Goal: Task Accomplishment & Management: Use online tool/utility

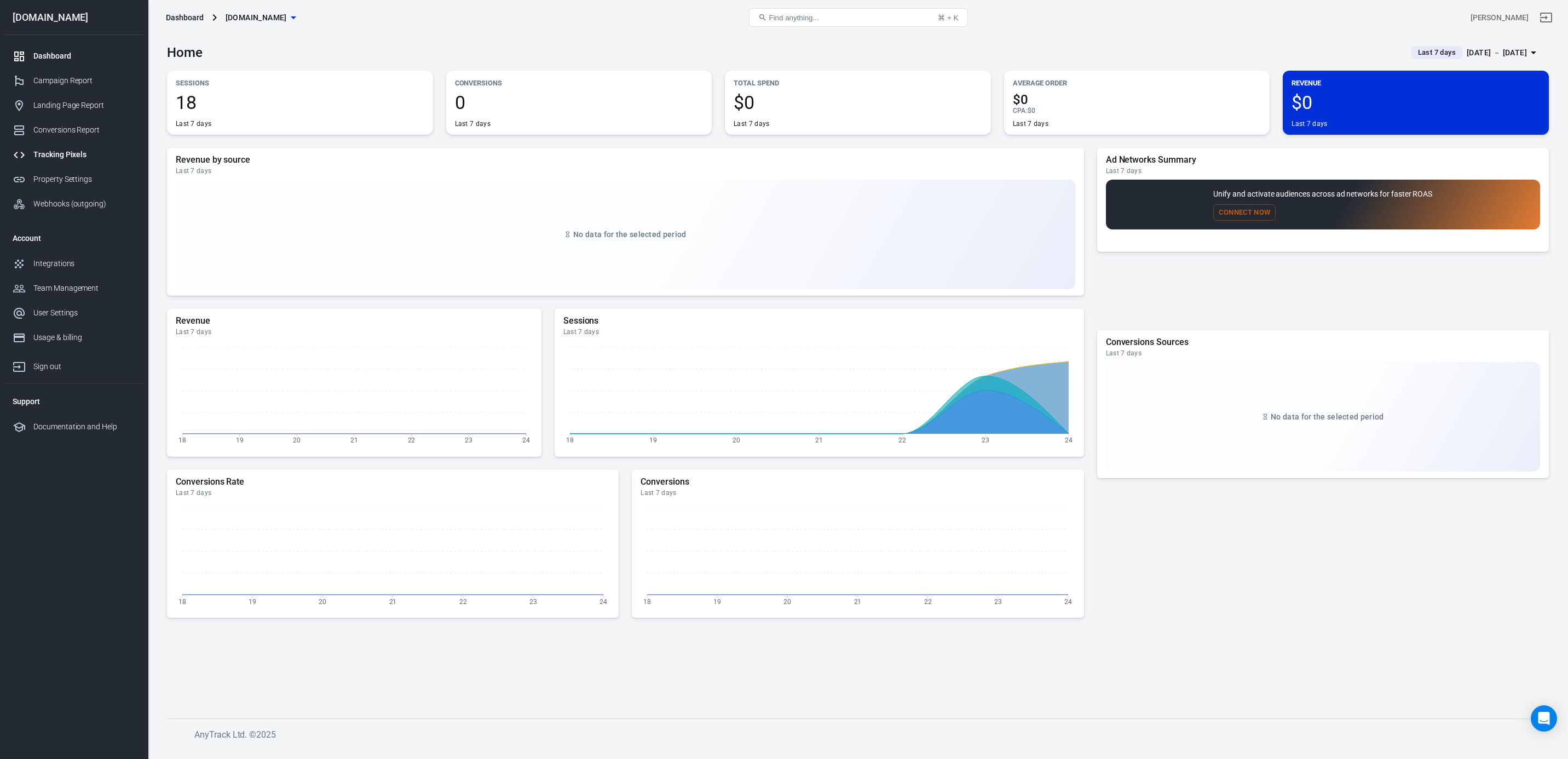
click at [62, 161] on link "Tracking Pixels" at bounding box center [74, 155] width 140 height 25
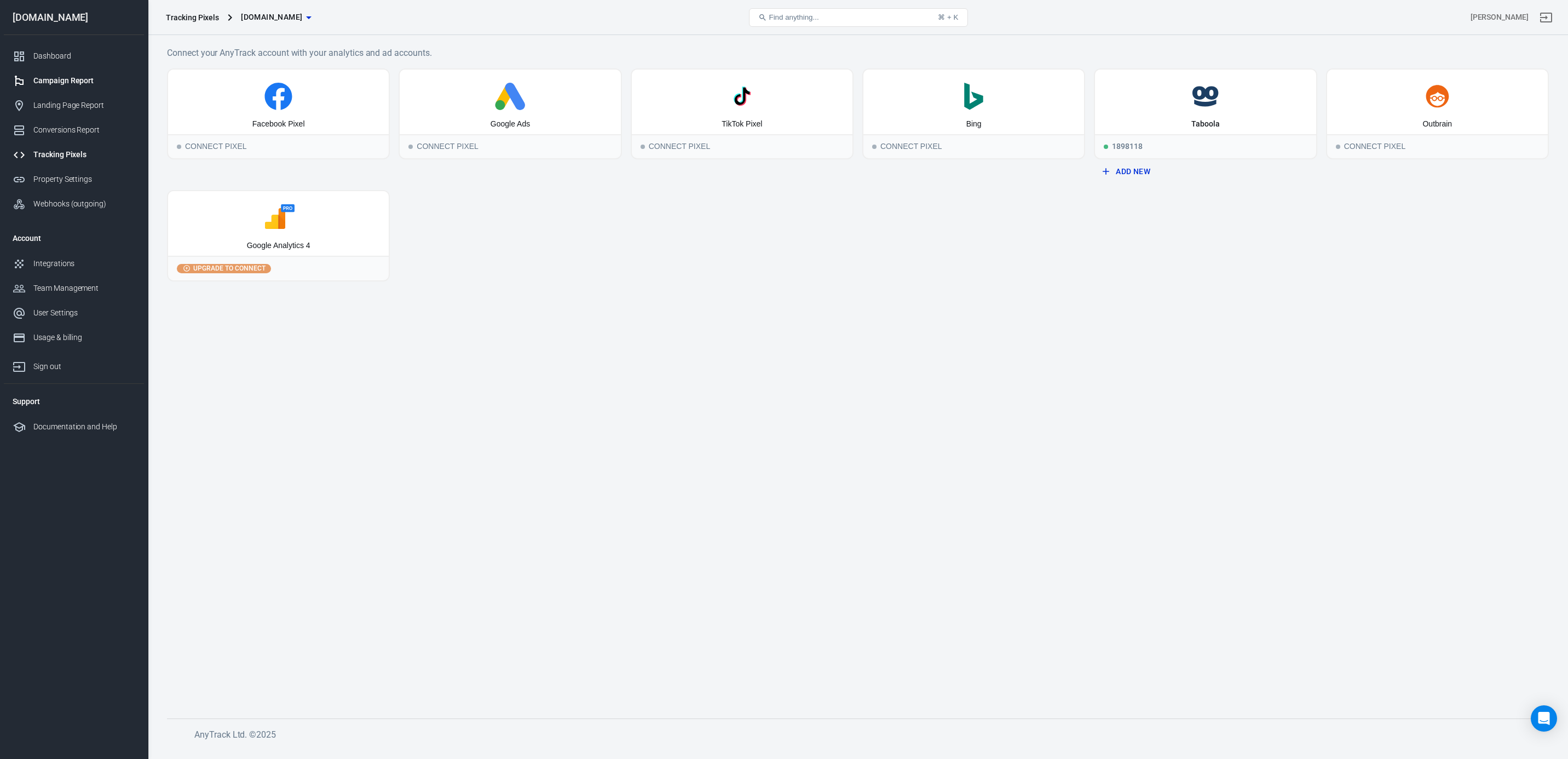
click at [67, 86] on div "Campaign Report" at bounding box center [84, 80] width 102 height 11
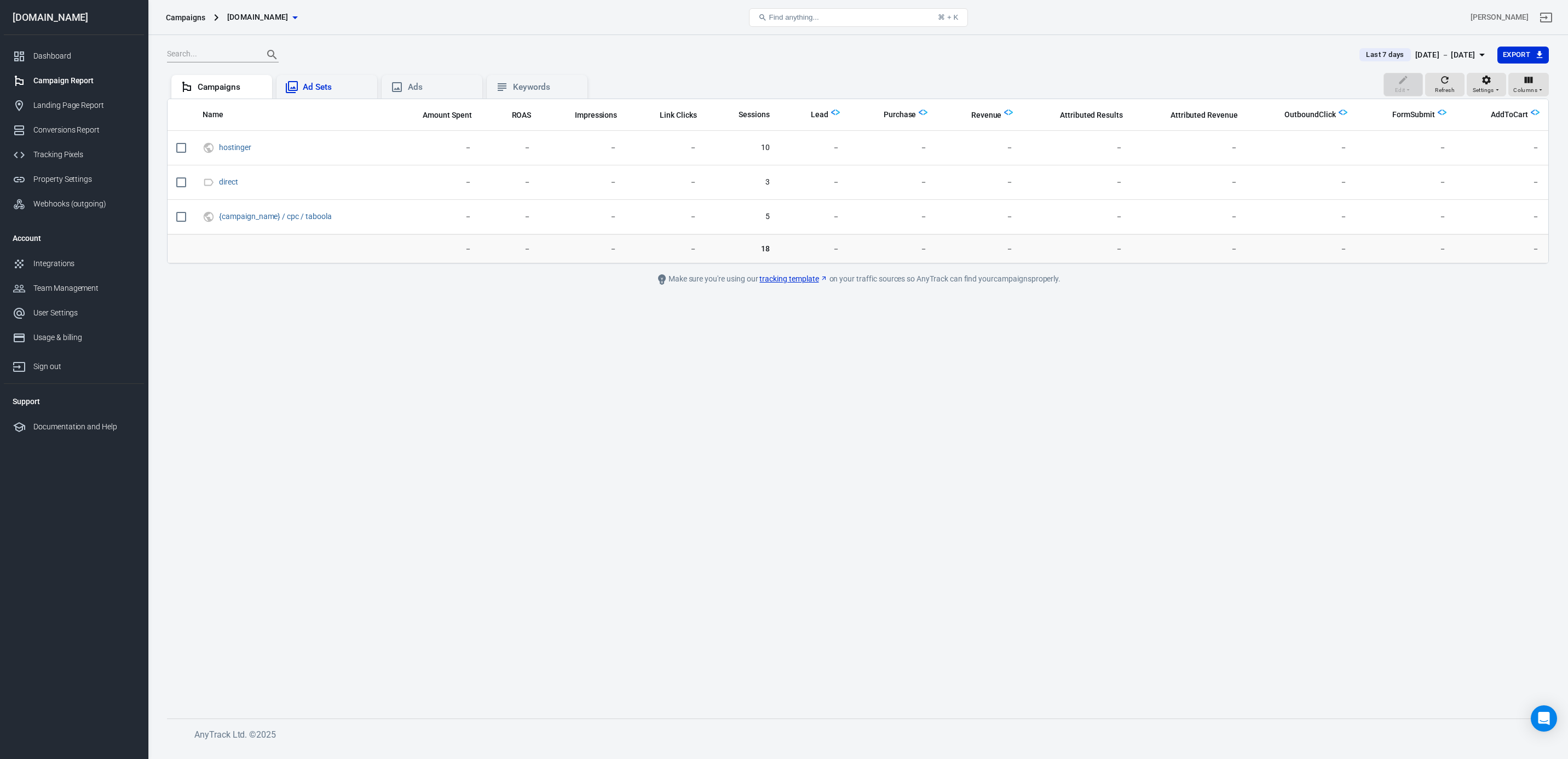
click at [313, 91] on div "Ad Sets" at bounding box center [335, 86] width 66 height 11
click at [219, 84] on div "Campaigns" at bounding box center [230, 86] width 66 height 11
click at [54, 57] on div "Dashboard" at bounding box center [84, 56] width 102 height 11
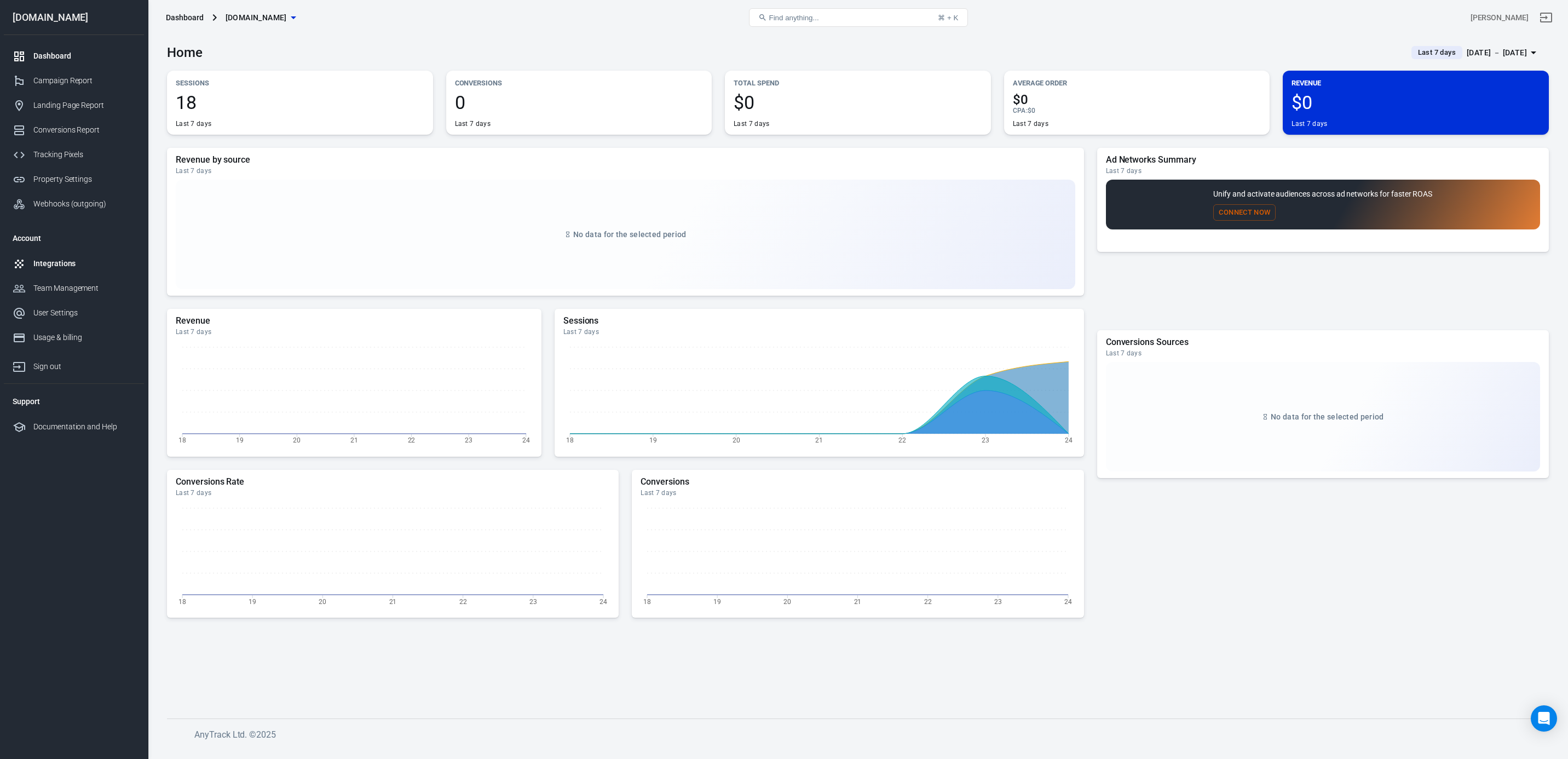
click at [57, 269] on div "Integrations" at bounding box center [84, 263] width 102 height 11
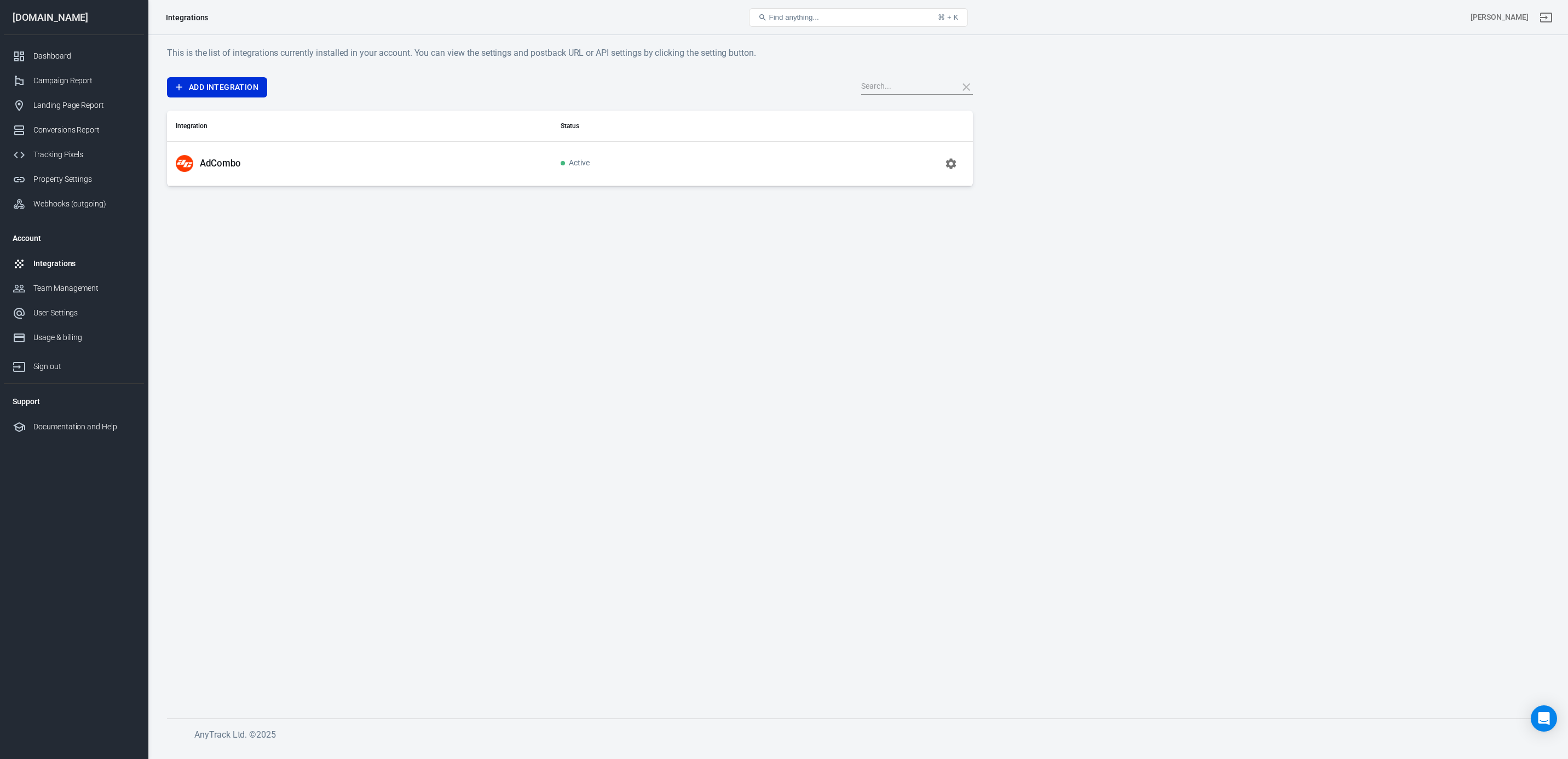
click at [953, 168] on icon "button" at bounding box center [951, 163] width 13 height 13
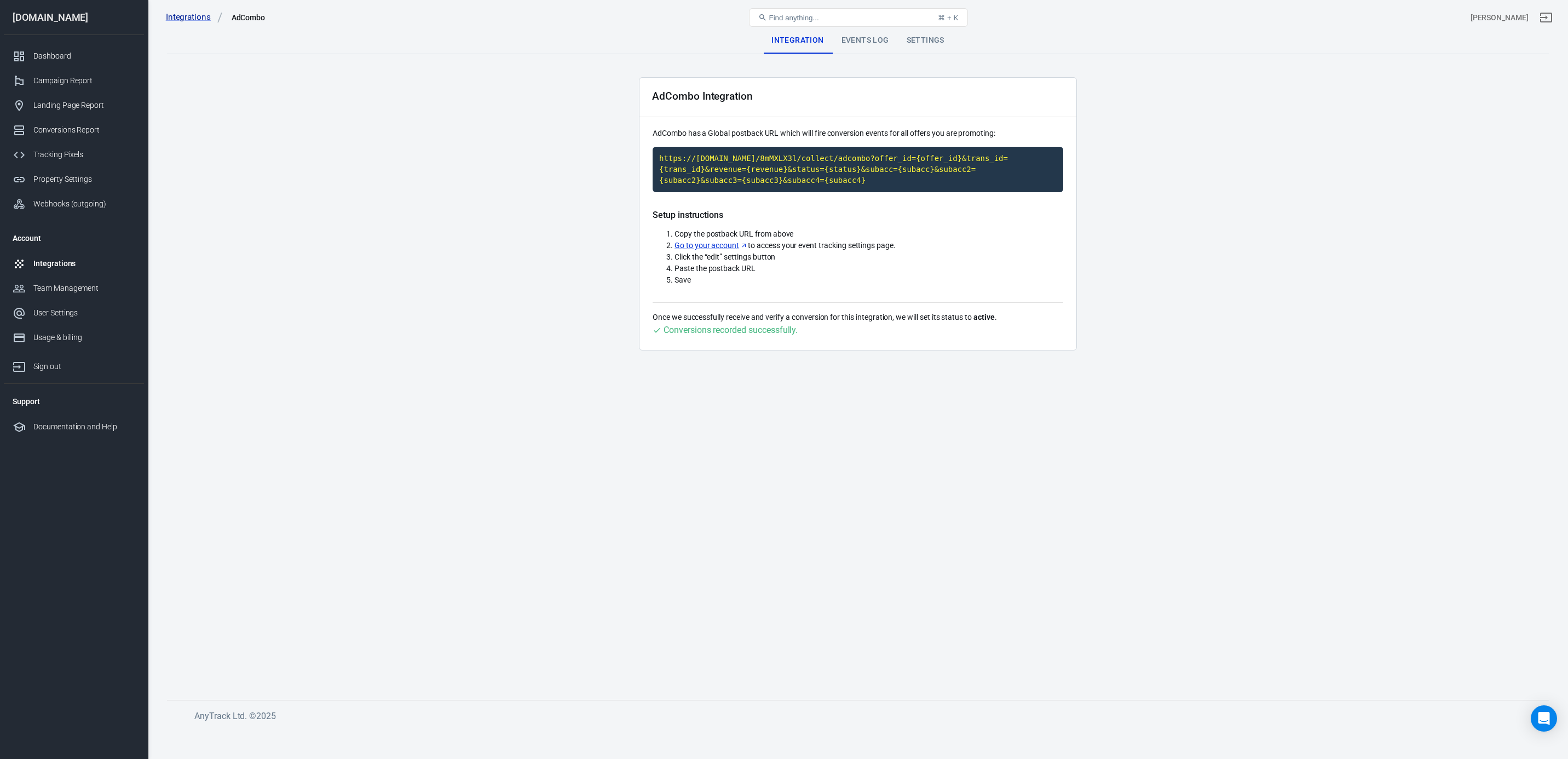
click at [860, 48] on div "Events Log" at bounding box center [865, 40] width 65 height 26
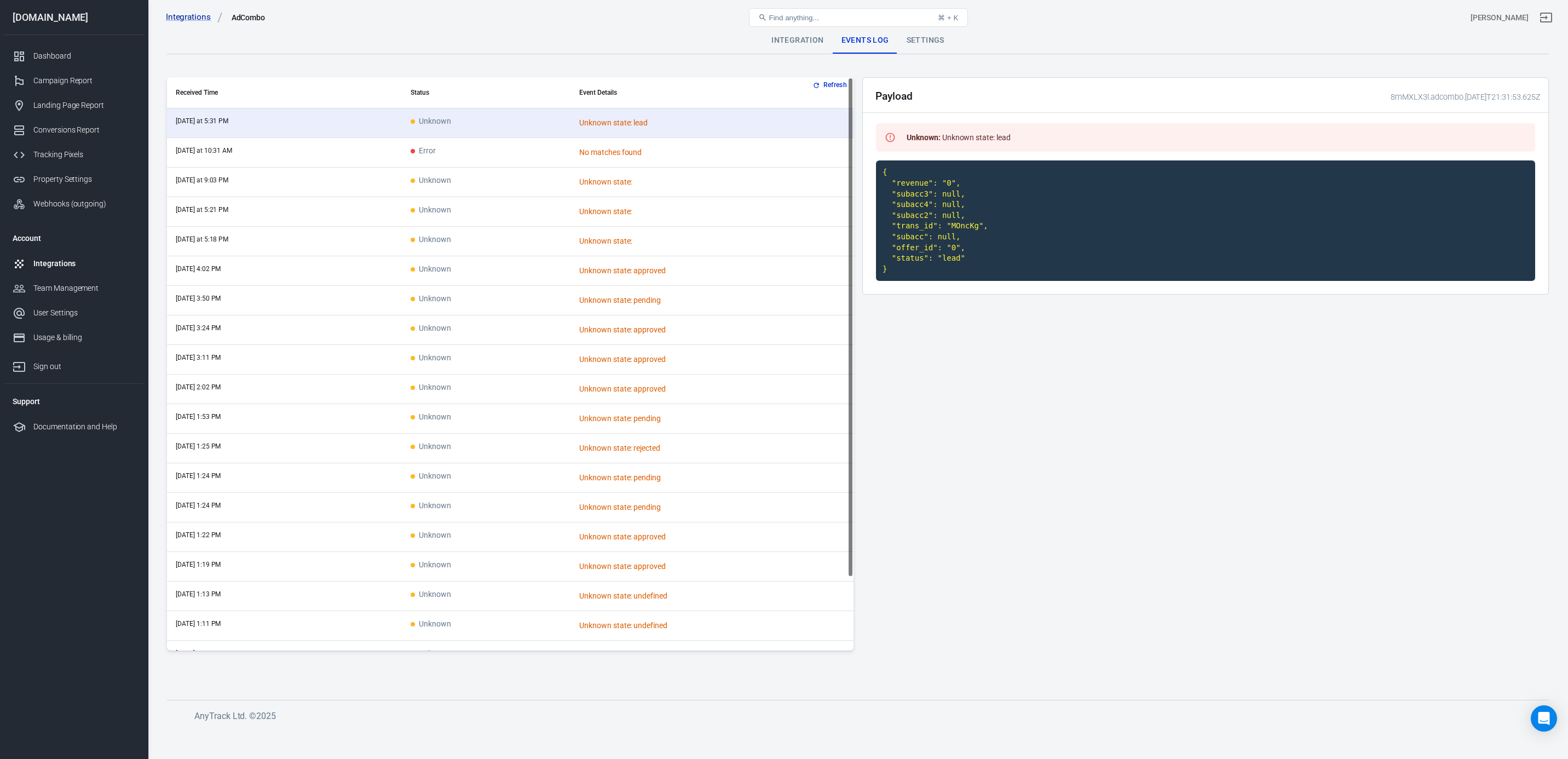
click at [451, 148] on td "Error" at bounding box center [486, 152] width 168 height 30
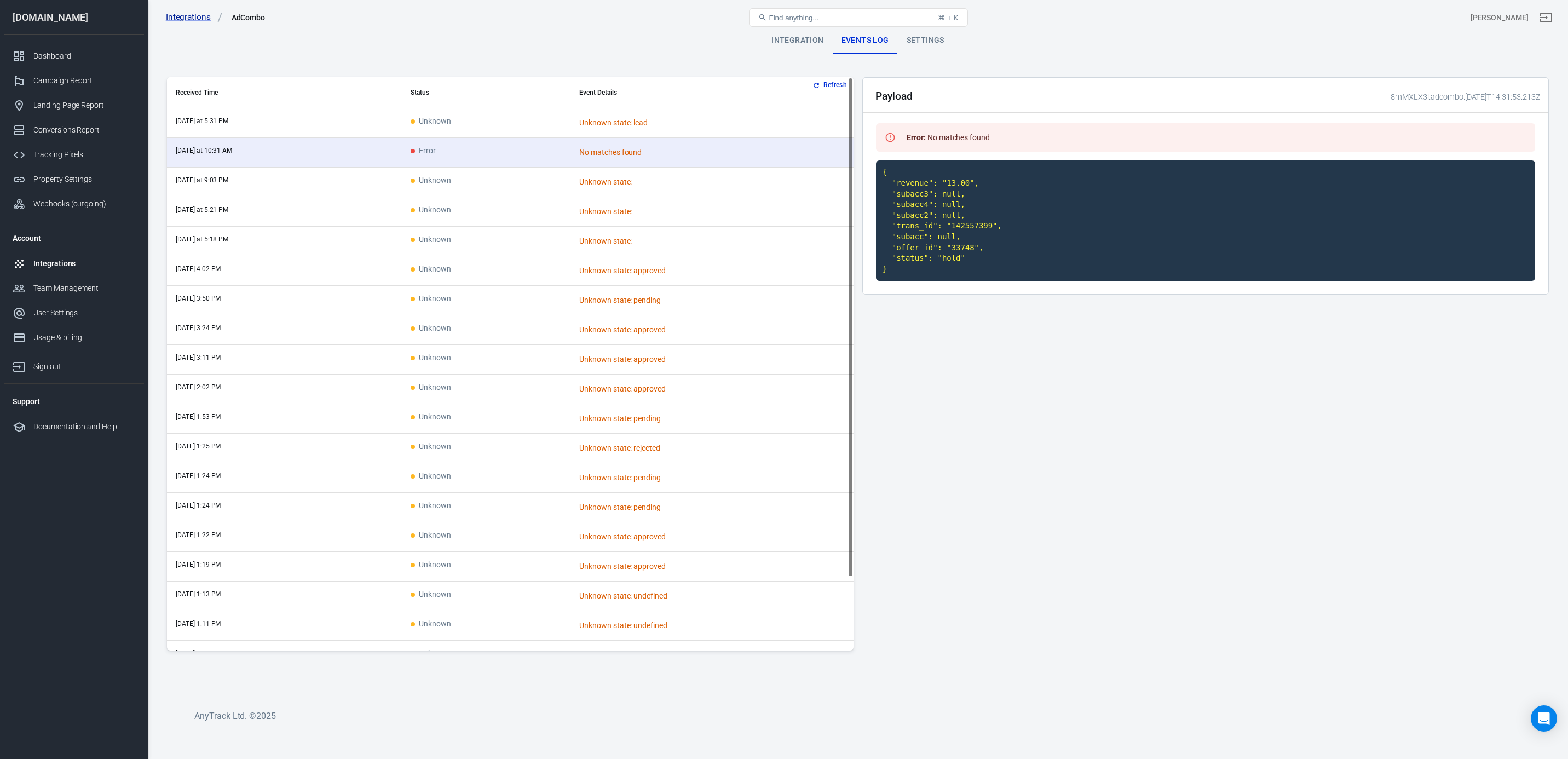
click at [921, 40] on div "Settings" at bounding box center [925, 40] width 56 height 26
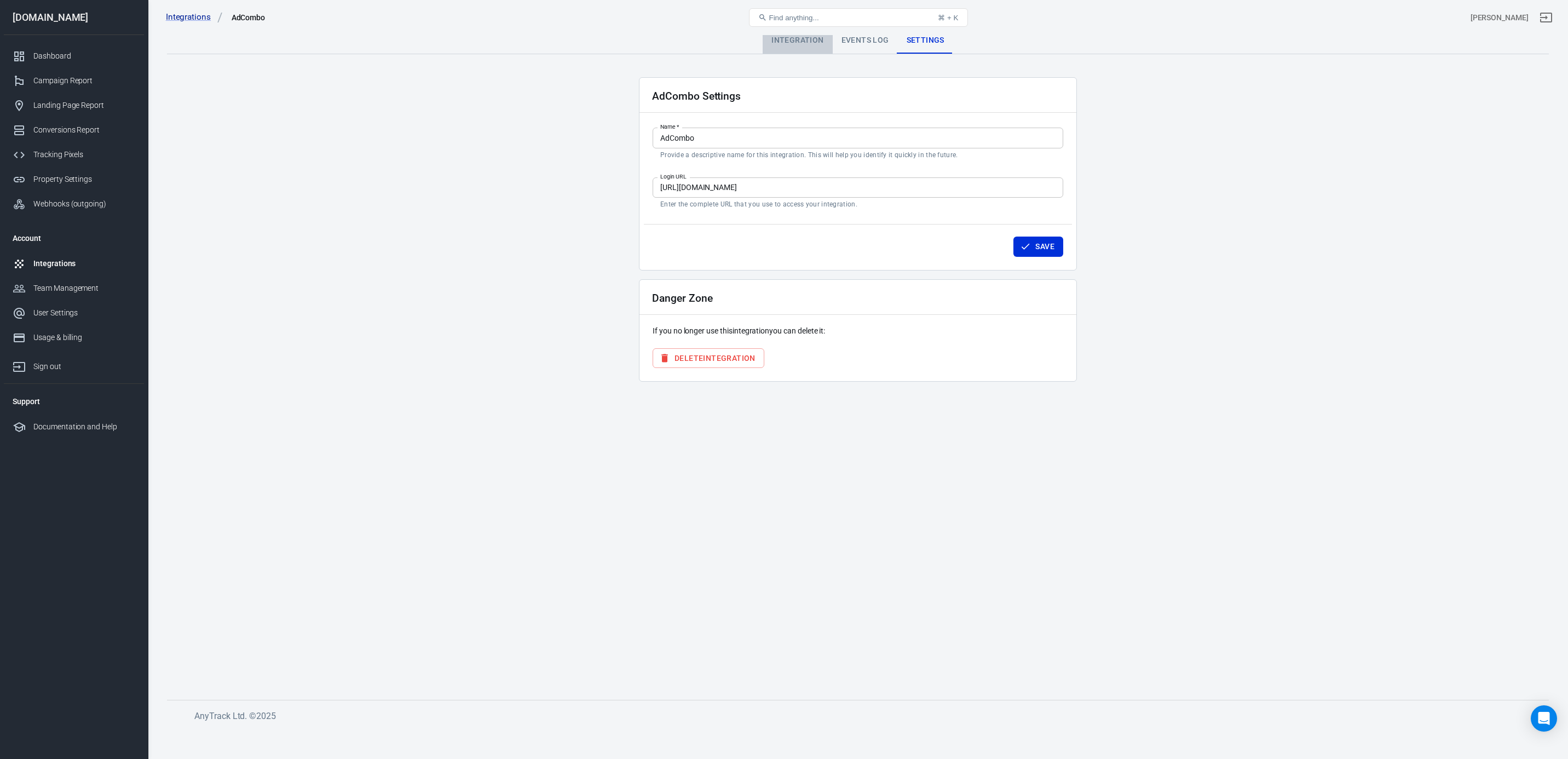
click at [775, 45] on div "Integration" at bounding box center [797, 40] width 69 height 26
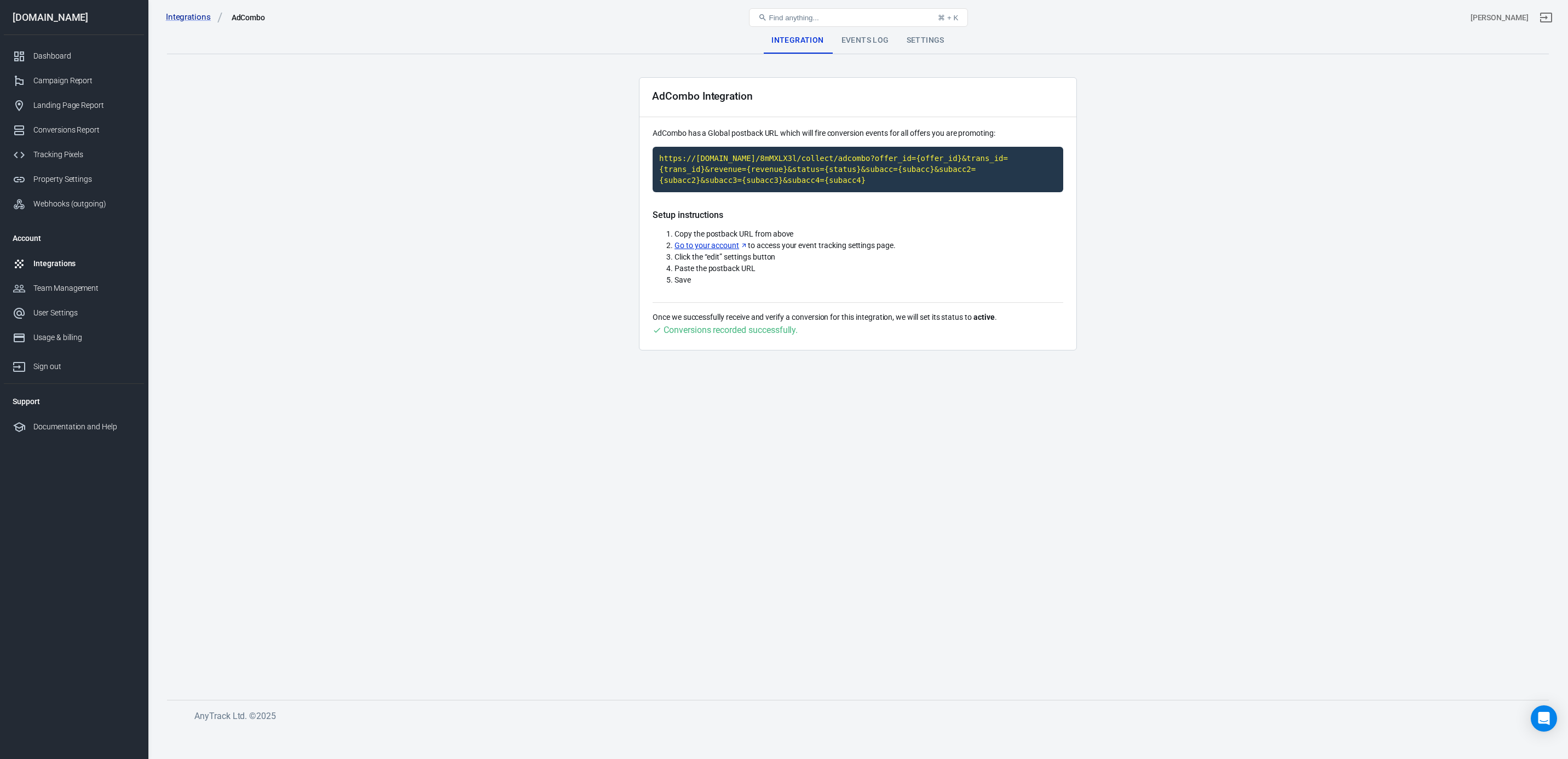
click at [870, 32] on div "Integrations AdCombo Find anything... ⌘ + K elicio perez" at bounding box center [858, 17] width 1420 height 35
click at [866, 36] on div "Events Log" at bounding box center [865, 40] width 65 height 26
